Goal: Find specific fact: Find specific fact

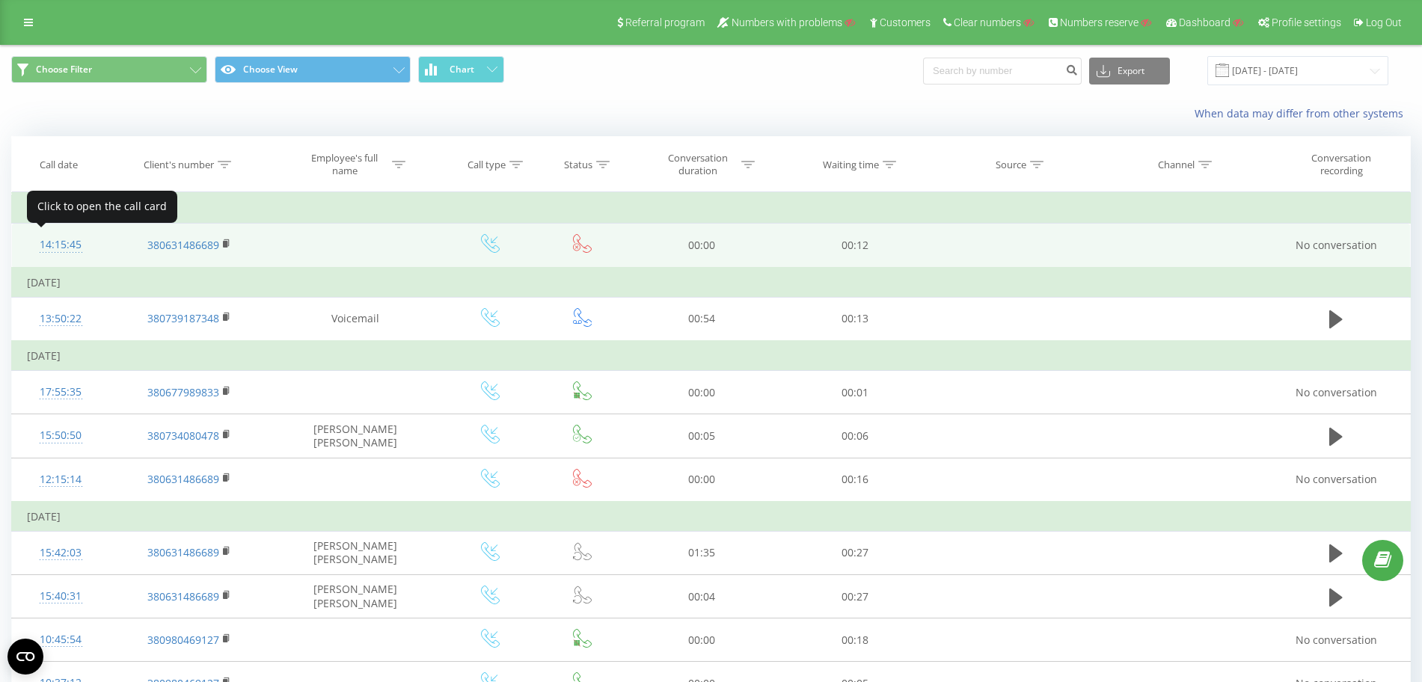
click at [73, 242] on div "14:15:45" at bounding box center [61, 244] width 68 height 29
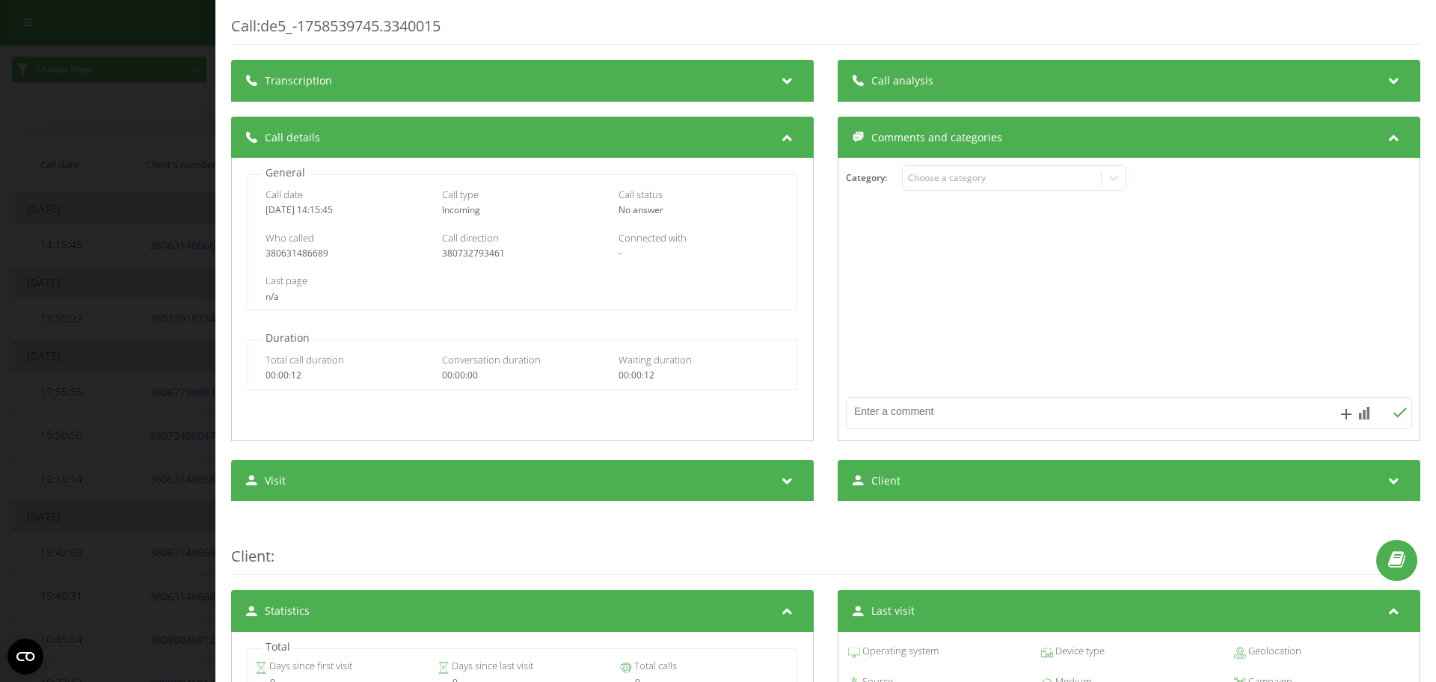
click at [303, 254] on div "380631486689" at bounding box center [346, 253] width 161 height 10
copy div "380631486689"
click at [121, 245] on div "Call : de5_-1758539745.3340015 Transcription For AI analysis of future calls, c…" at bounding box center [718, 341] width 1436 height 682
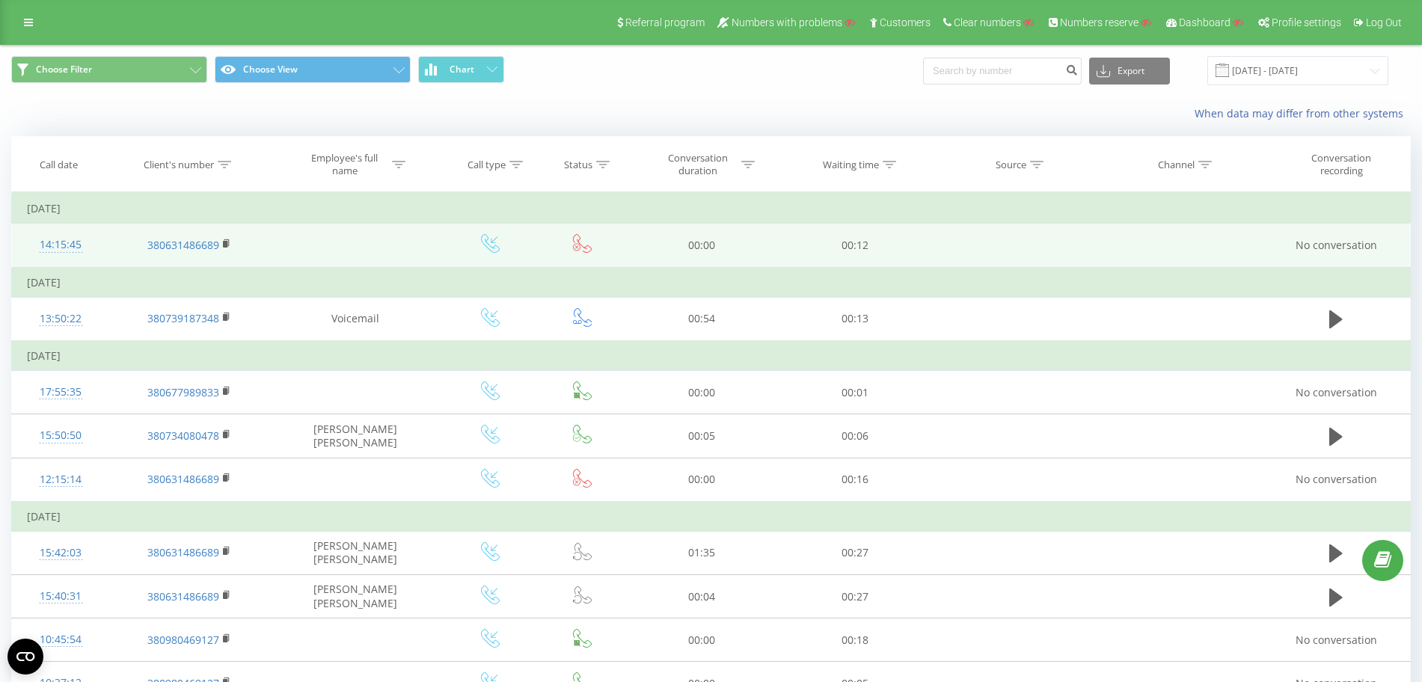
click at [61, 233] on div "14:15:45" at bounding box center [61, 244] width 68 height 29
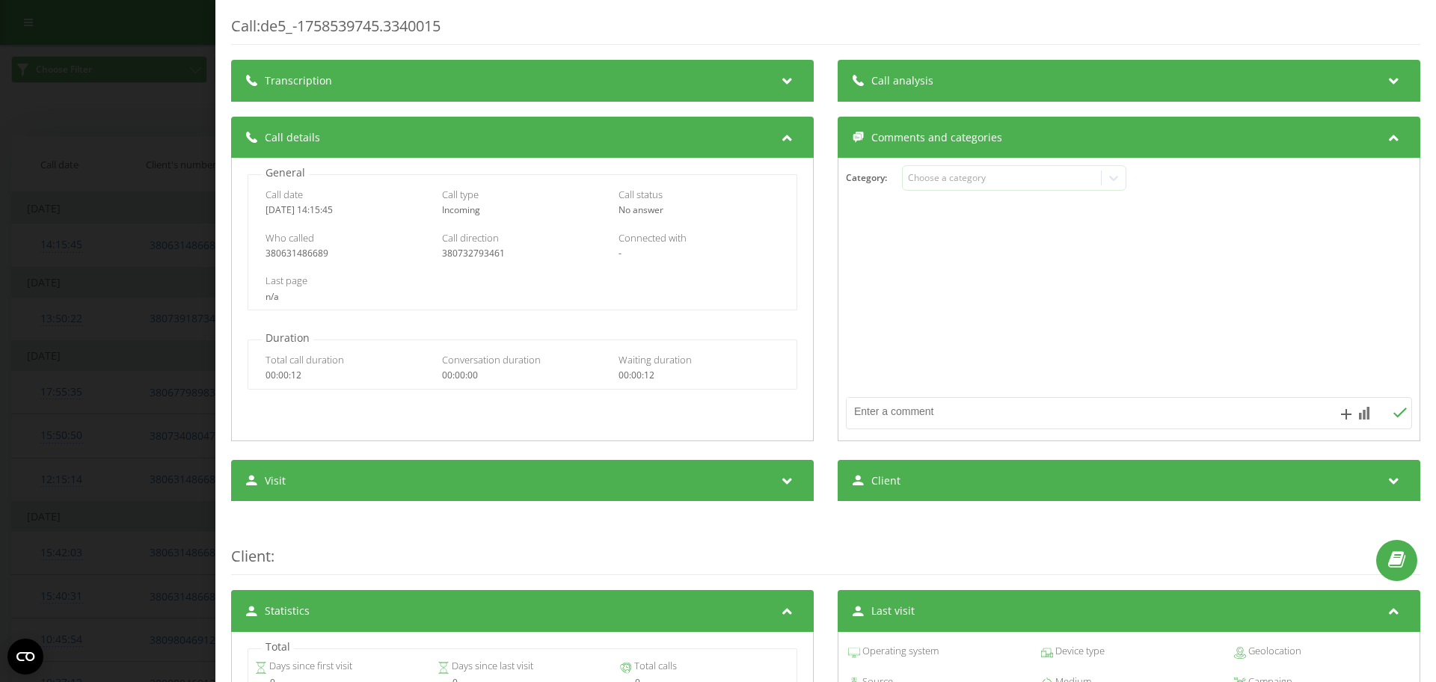
click at [293, 252] on div "380631486689" at bounding box center [346, 253] width 161 height 10
copy div "380631486689"
click at [153, 253] on div "Call : de5_-1758539745.3340015 Transcription For AI analysis of future calls, c…" at bounding box center [718, 341] width 1436 height 682
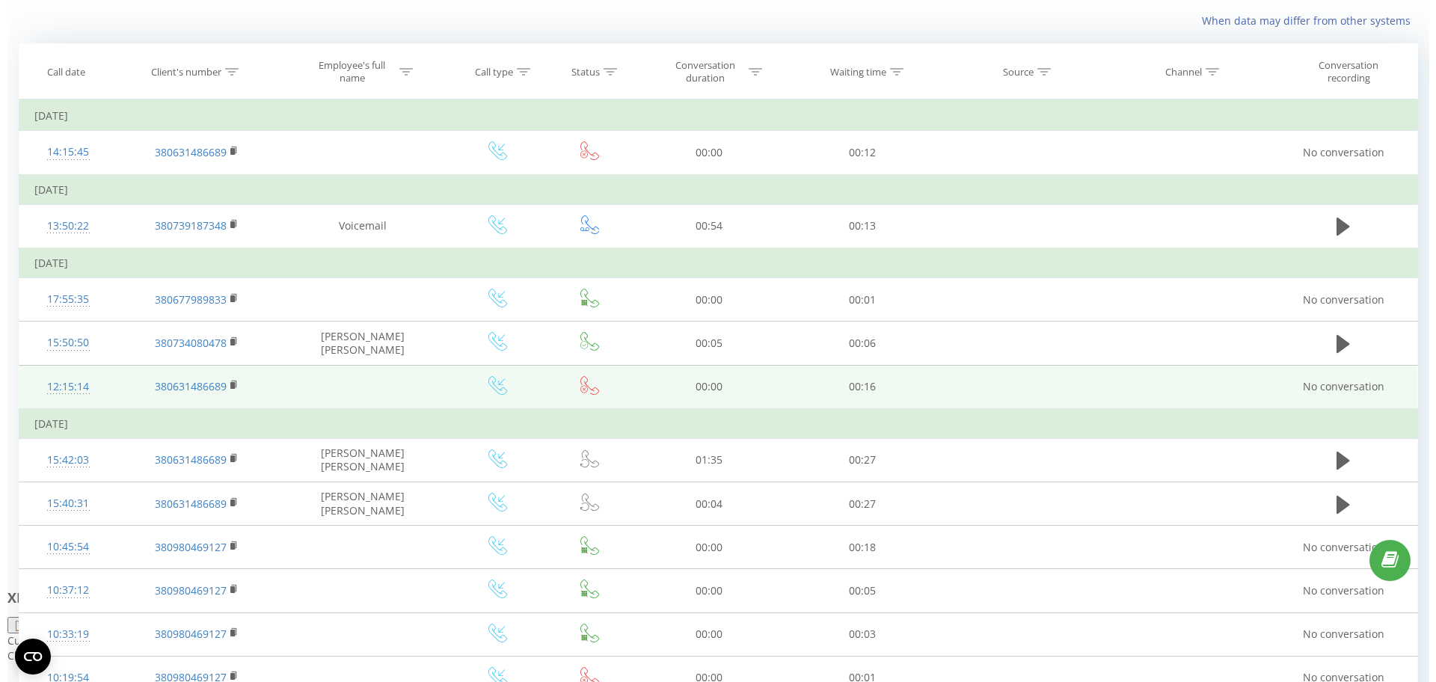
scroll to position [93, 0]
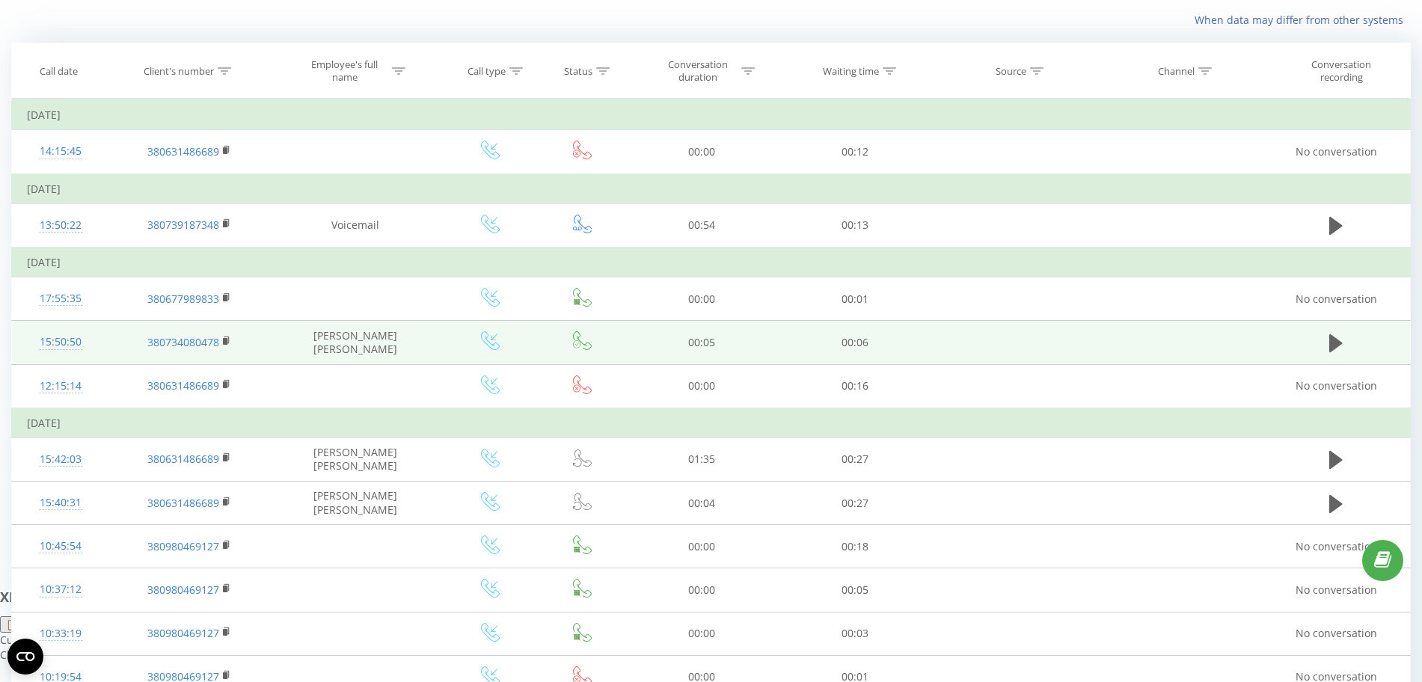
click at [58, 342] on div "15:50:50" at bounding box center [61, 342] width 68 height 29
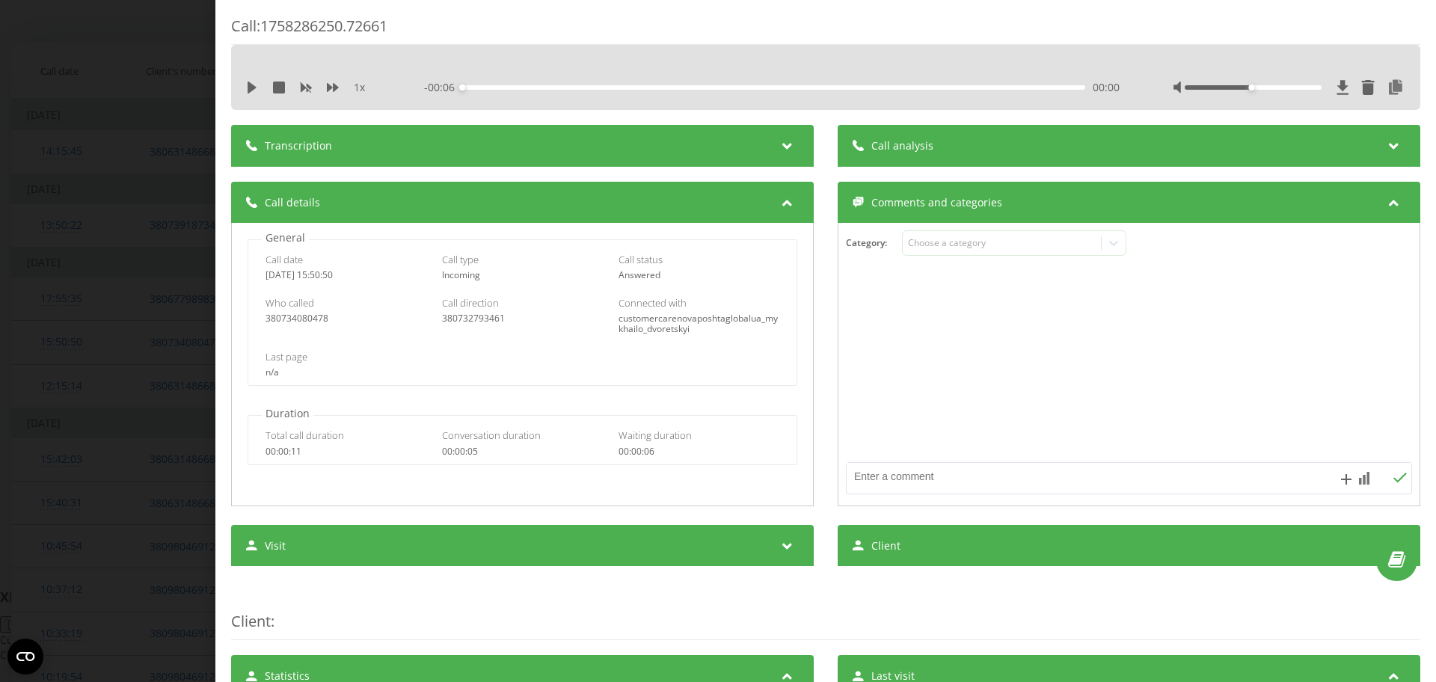
click at [289, 310] on div "Who called [PHONE_NUMBER]" at bounding box center [346, 310] width 161 height 28
copy div "380734080478"
